Goal: Task Accomplishment & Management: Use online tool/utility

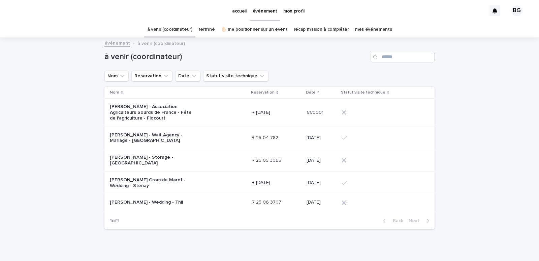
click at [182, 31] on link "à venir (coordinateur)" at bounding box center [169, 30] width 45 height 16
click at [243, 31] on link "✋🏻 me positionner sur un event" at bounding box center [254, 30] width 67 height 16
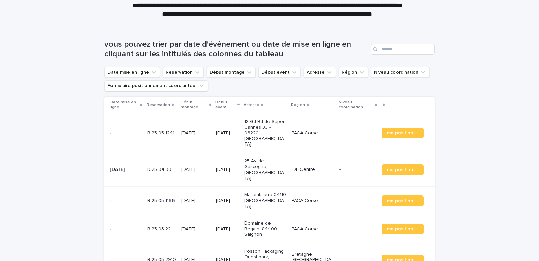
scroll to position [67, 0]
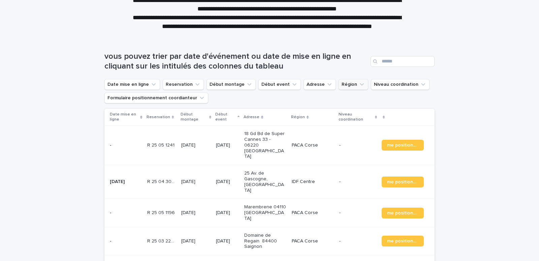
click at [339, 81] on button "Région" at bounding box center [354, 84] width 30 height 11
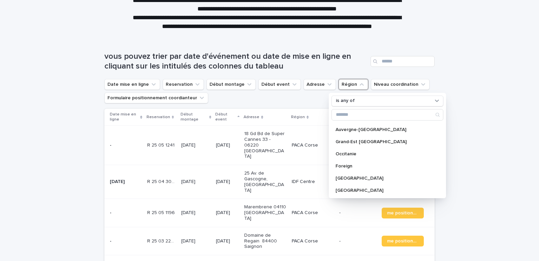
scroll to position [59, 0]
click at [352, 145] on div "Grand-Est [GEOGRAPHIC_DATA]" at bounding box center [388, 141] width 112 height 11
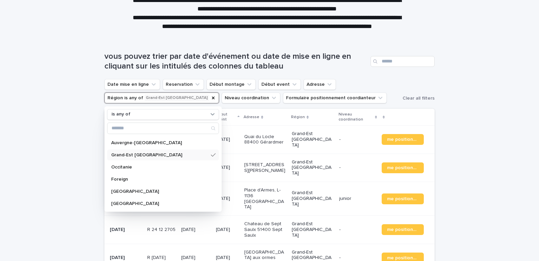
click at [141, 153] on p "Grand-Est [GEOGRAPHIC_DATA]" at bounding box center [159, 154] width 97 height 5
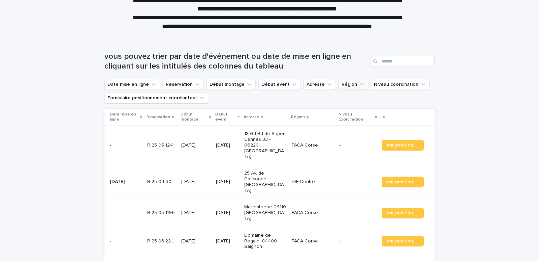
click at [359, 84] on icon "Région" at bounding box center [362, 84] width 7 height 7
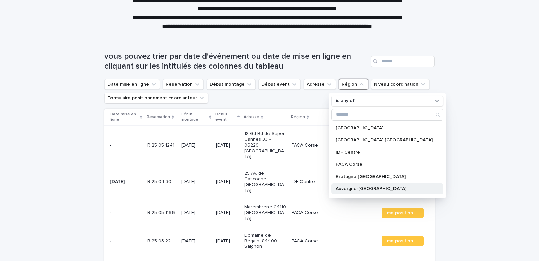
scroll to position [59, 0]
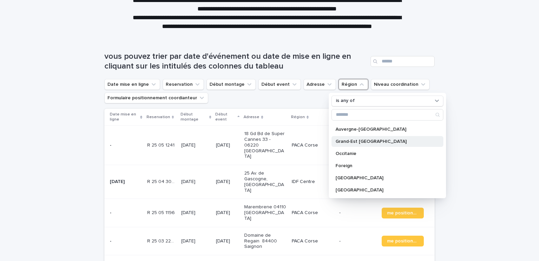
click at [367, 140] on p "Grand-Est [GEOGRAPHIC_DATA]" at bounding box center [384, 141] width 97 height 5
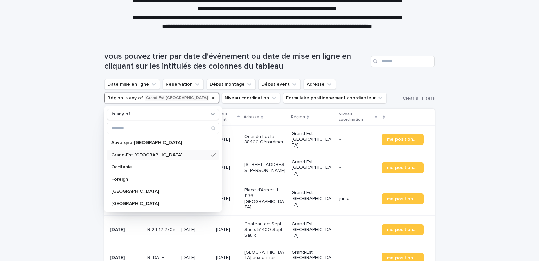
click at [511, 114] on div "Loading... Saving… Loading... Saving… vous pouvez trier par date d'événement ou…" at bounding box center [269, 183] width 539 height 291
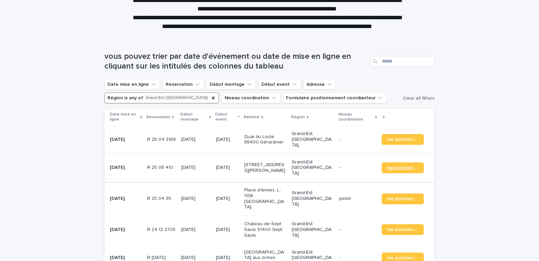
click at [400, 165] on span "me positionner" at bounding box center [402, 167] width 31 height 5
click at [262, 162] on p "[STREET_ADDRESS][PERSON_NAME]" at bounding box center [265, 167] width 42 height 11
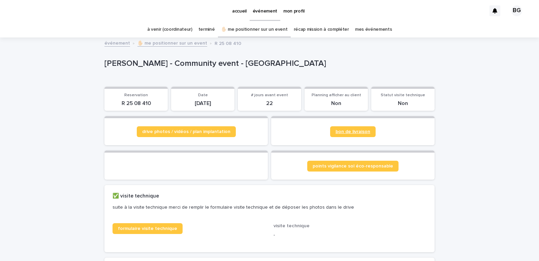
click at [344, 133] on span "bon de livraison" at bounding box center [353, 131] width 35 height 5
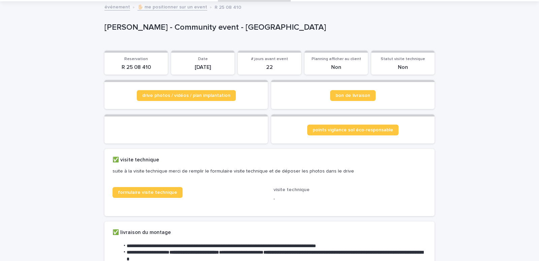
scroll to position [101, 0]
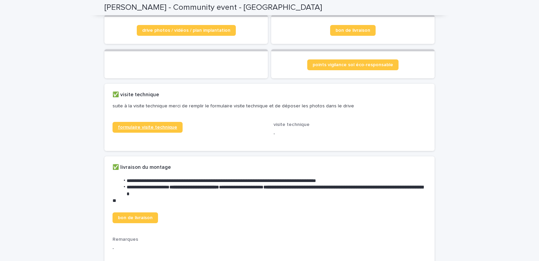
click at [162, 130] on link "formulaire visite technique" at bounding box center [148, 127] width 70 height 11
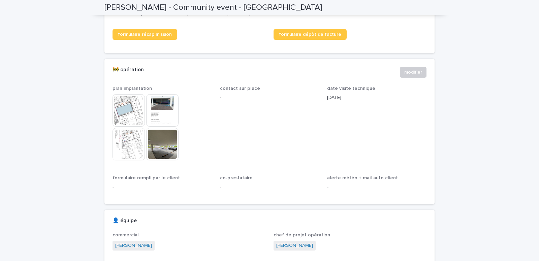
scroll to position [404, 0]
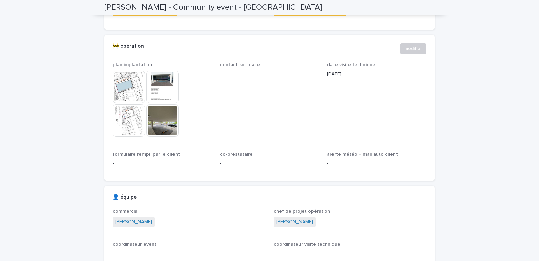
click at [130, 130] on img at bounding box center [129, 120] width 32 height 32
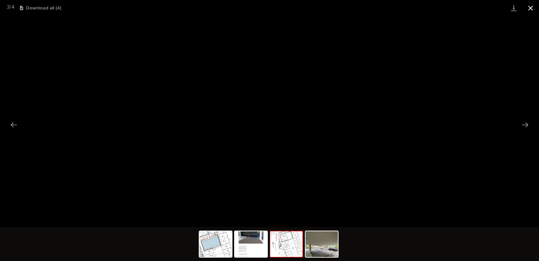
click at [531, 9] on button "Close gallery" at bounding box center [530, 8] width 17 height 16
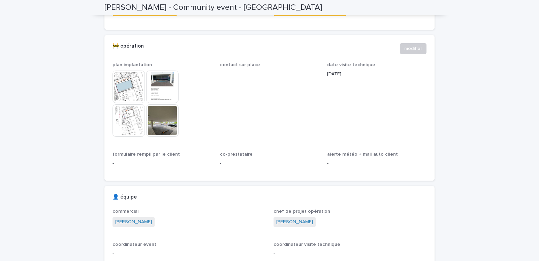
click at [161, 136] on img at bounding box center [162, 120] width 32 height 32
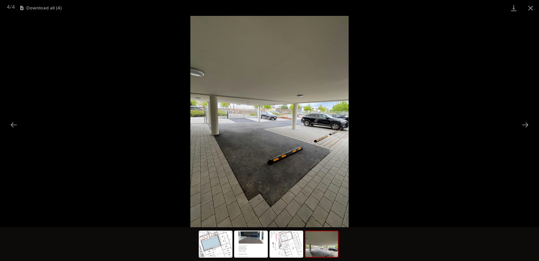
scroll to position [0, 0]
drag, startPoint x: 266, startPoint y: 78, endPoint x: 416, endPoint y: 119, distance: 155.6
click at [416, 119] on picture at bounding box center [269, 121] width 539 height 211
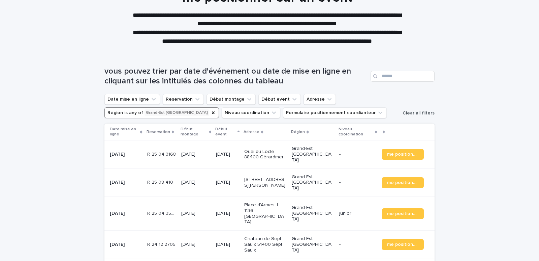
scroll to position [138, 0]
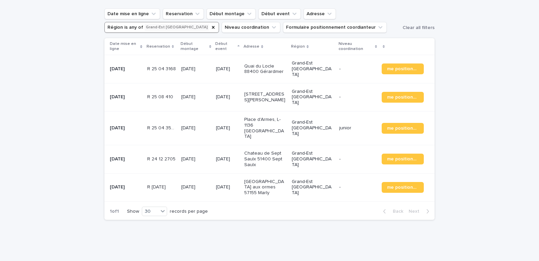
click at [266, 92] on p "[STREET_ADDRESS][PERSON_NAME]" at bounding box center [265, 96] width 42 height 11
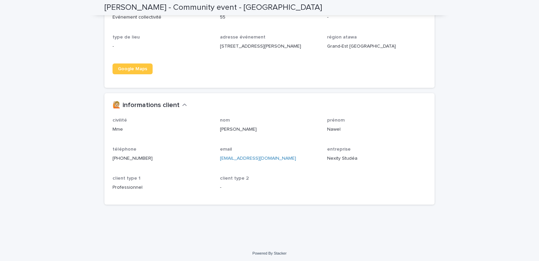
scroll to position [830, 0]
